Goal: Information Seeking & Learning: Learn about a topic

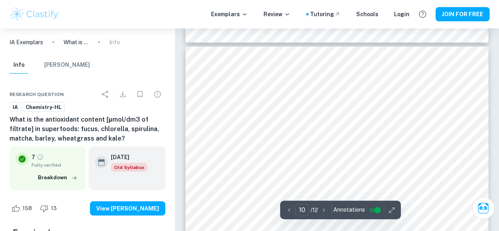
scroll to position [4004, 0]
